Goal: Information Seeking & Learning: Learn about a topic

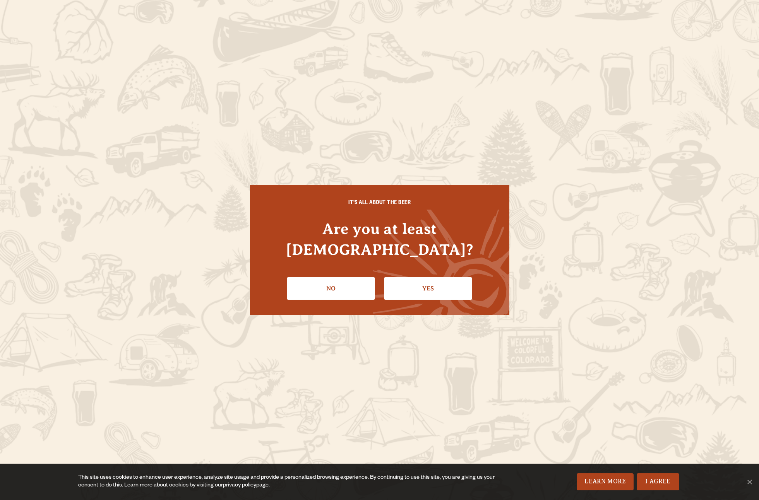
click at [440, 281] on link "Yes" at bounding box center [428, 288] width 88 height 22
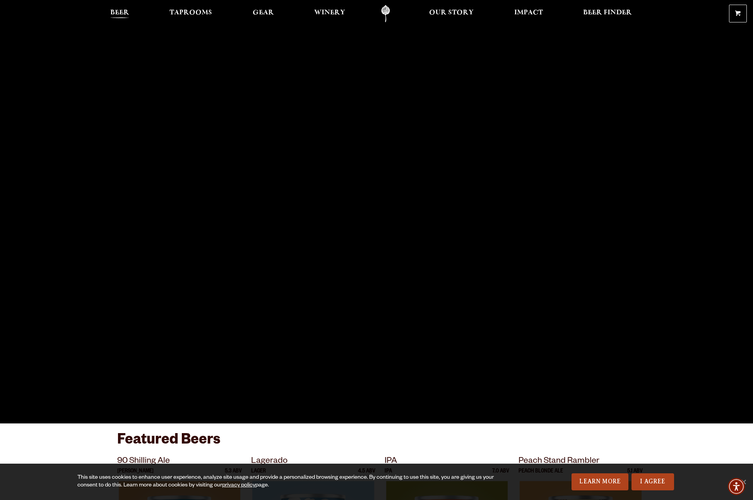
click at [118, 10] on span "Beer" at bounding box center [119, 13] width 19 height 6
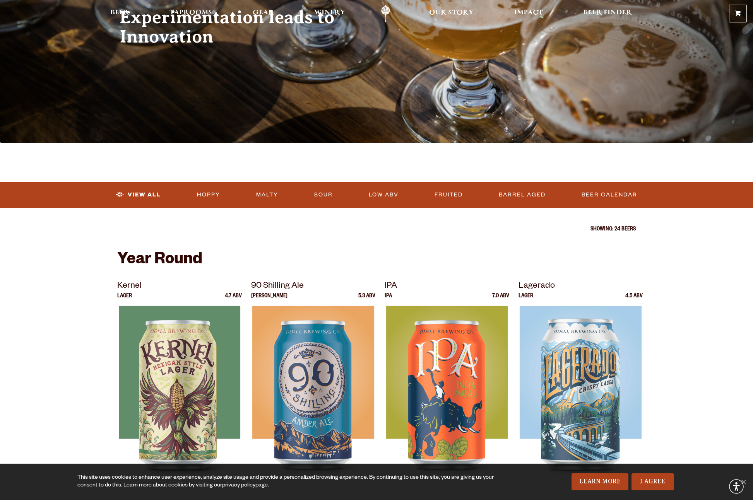
scroll to position [164, 0]
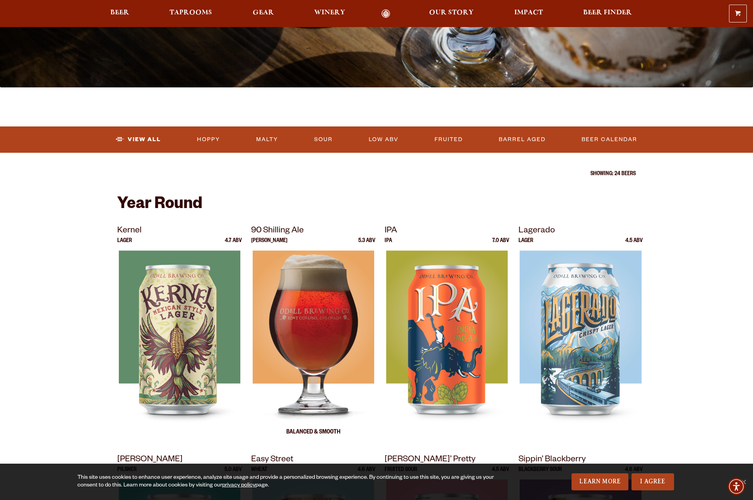
click at [340, 345] on img at bounding box center [313, 347] width 122 height 193
